Goal: Information Seeking & Learning: Learn about a topic

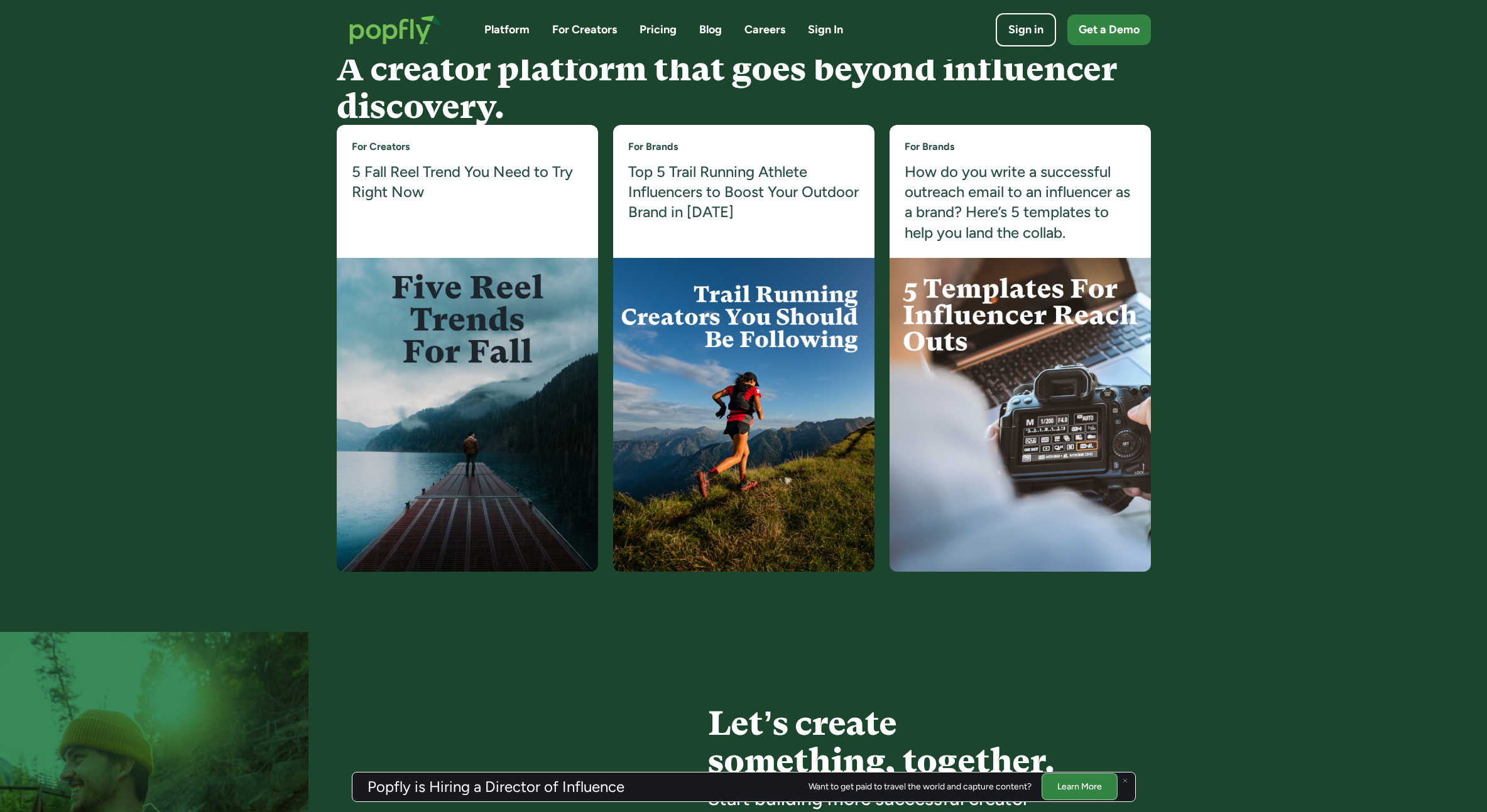
scroll to position [2313, 0]
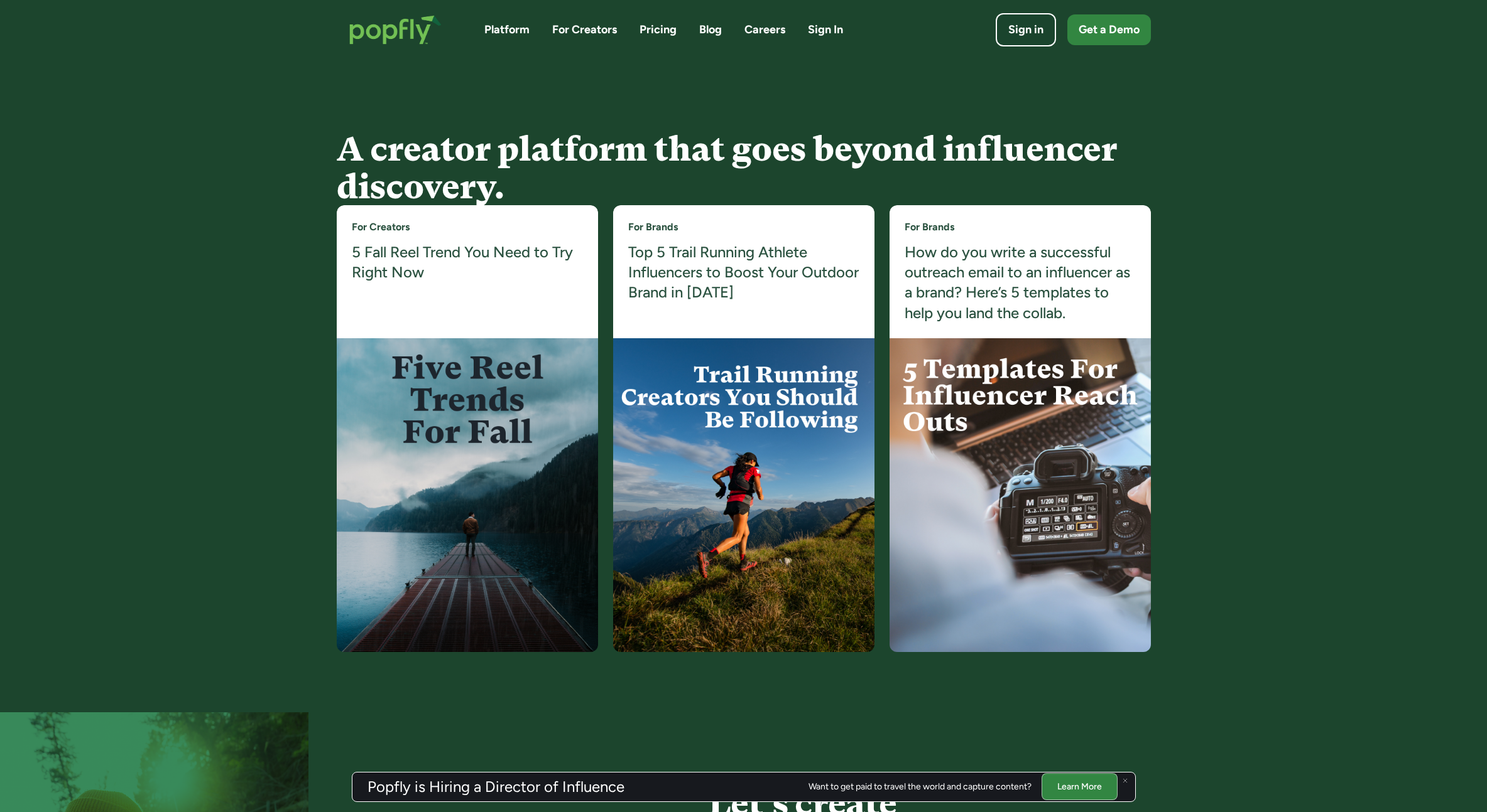
click at [473, 376] on img at bounding box center [467, 496] width 262 height 314
click at [393, 251] on h4 "5 Fall Reel Trend You Need to Try Right Now" at bounding box center [467, 262] width 231 height 41
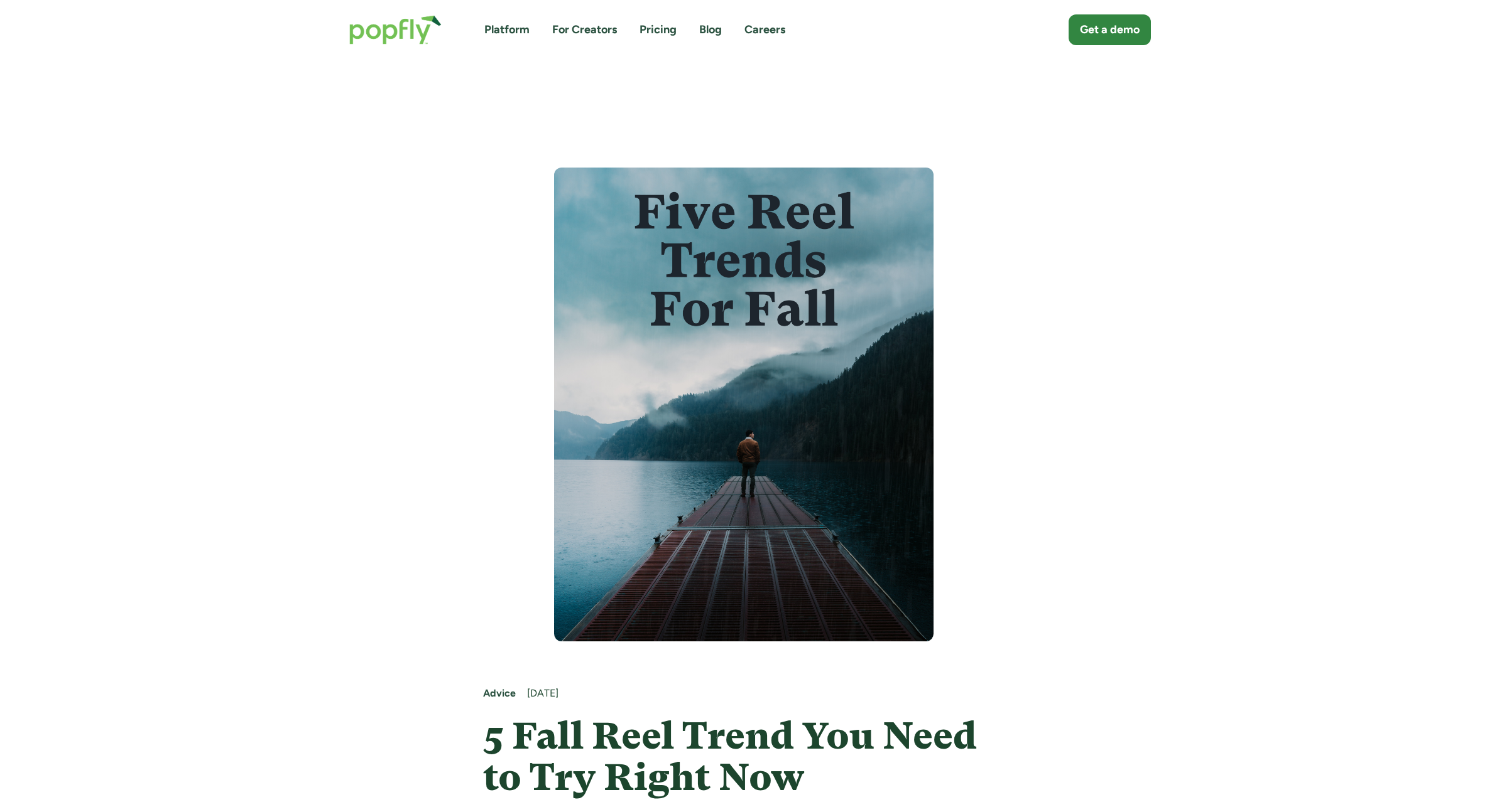
click at [492, 26] on link "Platform" at bounding box center [507, 29] width 45 height 15
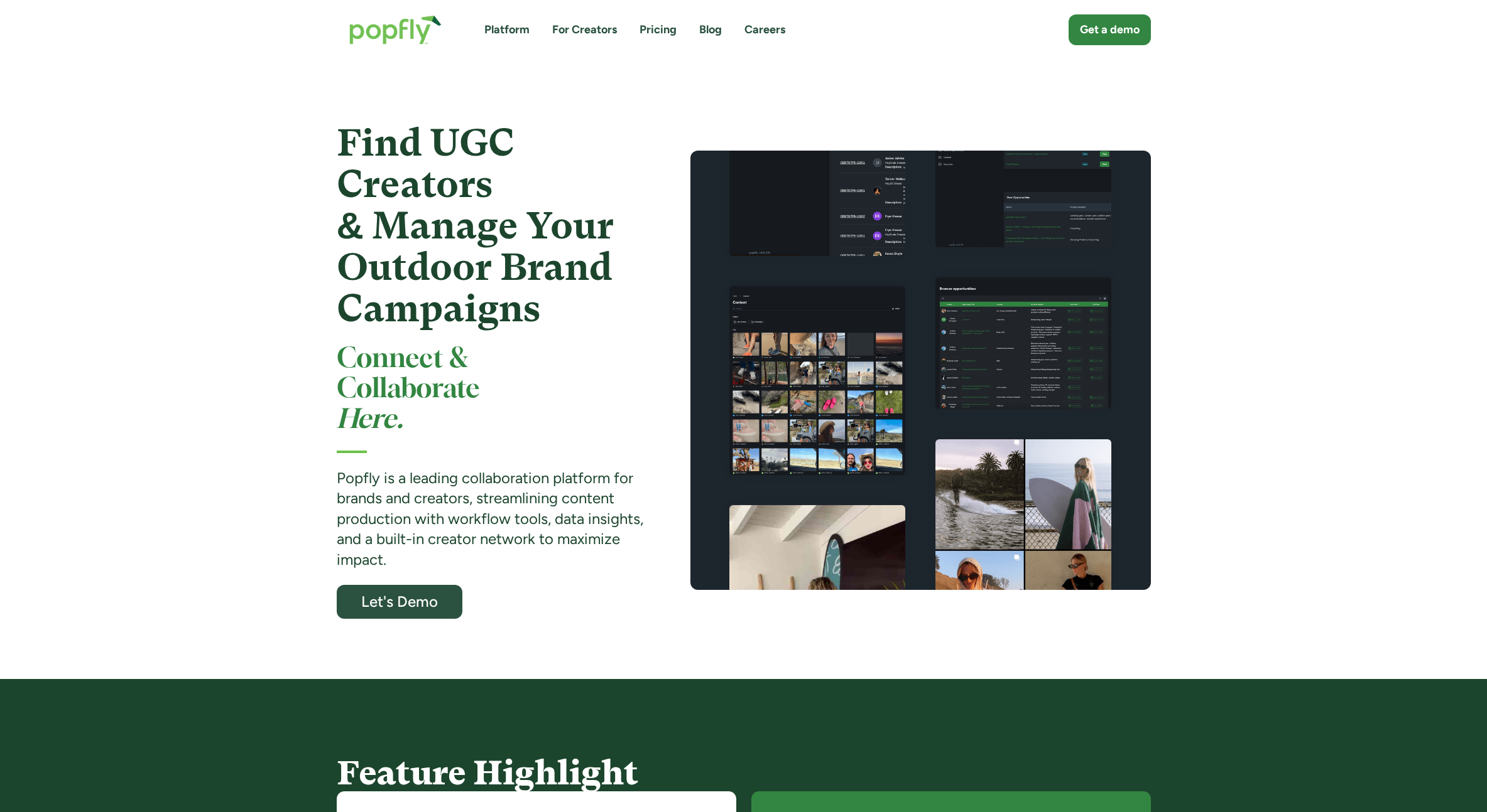
click at [660, 32] on link "Pricing" at bounding box center [658, 29] width 37 height 15
